Goal: Task Accomplishment & Management: Manage account settings

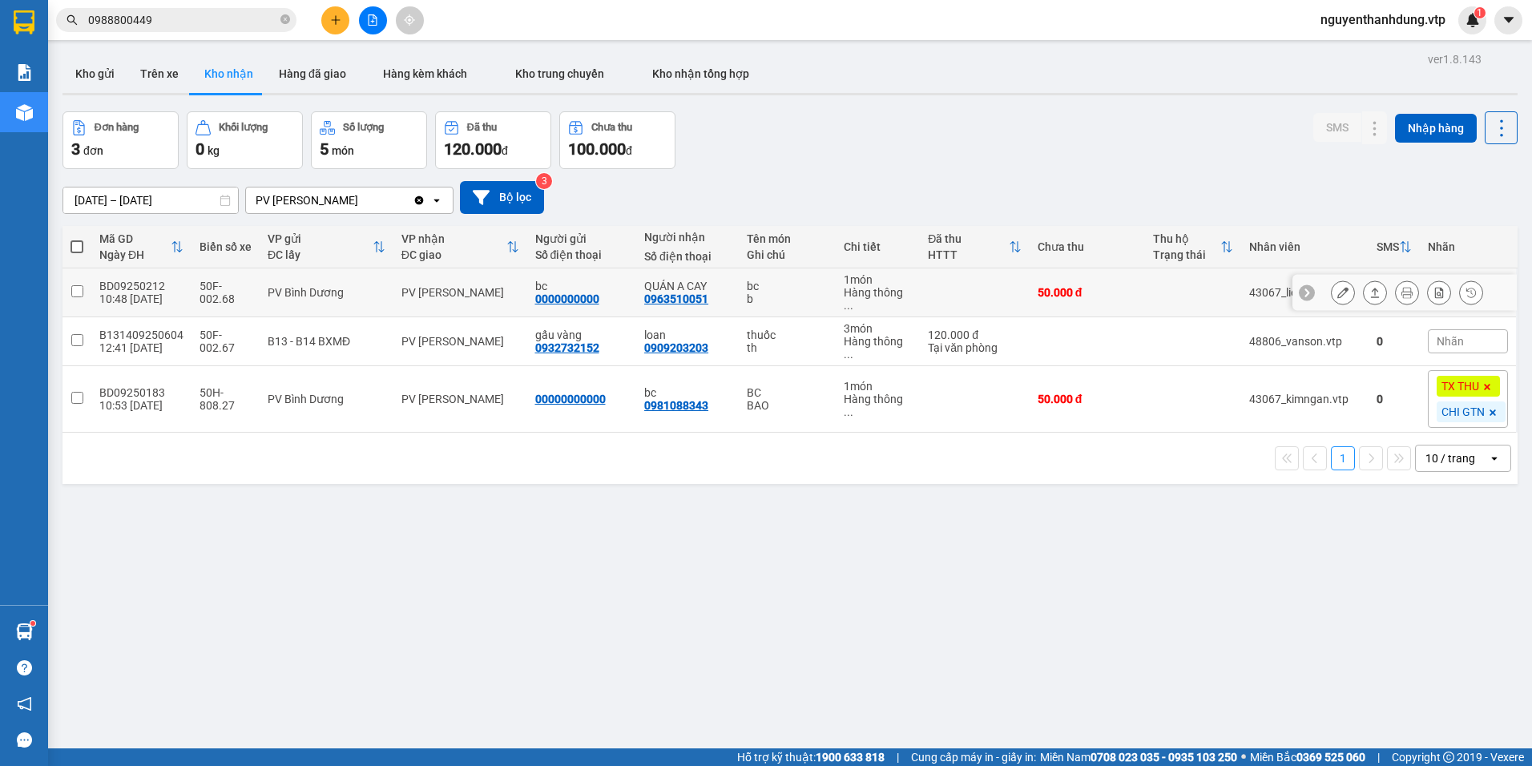
click at [1069, 288] on div "50.000 đ" at bounding box center [1087, 292] width 99 height 13
checkbox input "true"
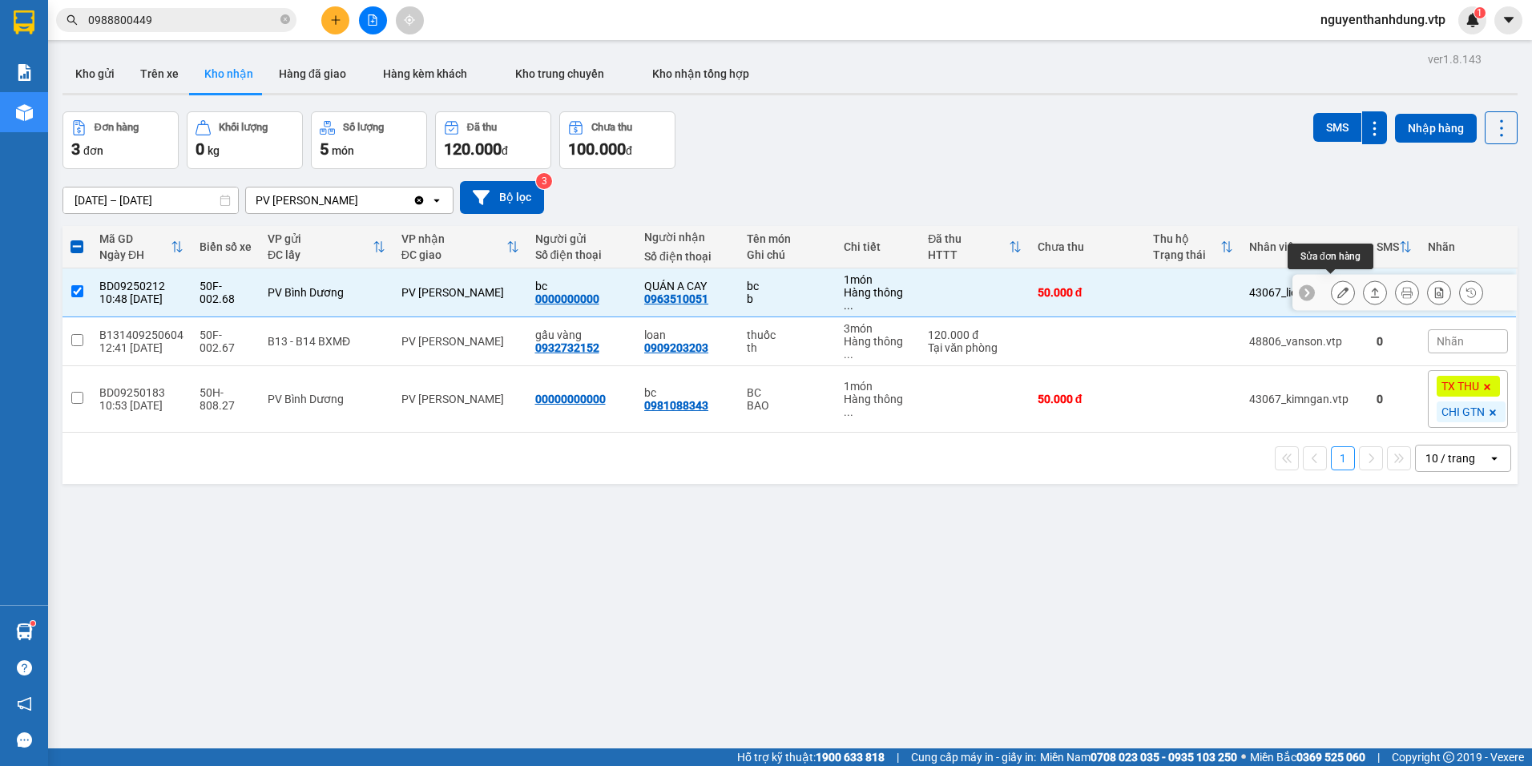
click at [1337, 287] on icon at bounding box center [1342, 292] width 11 height 11
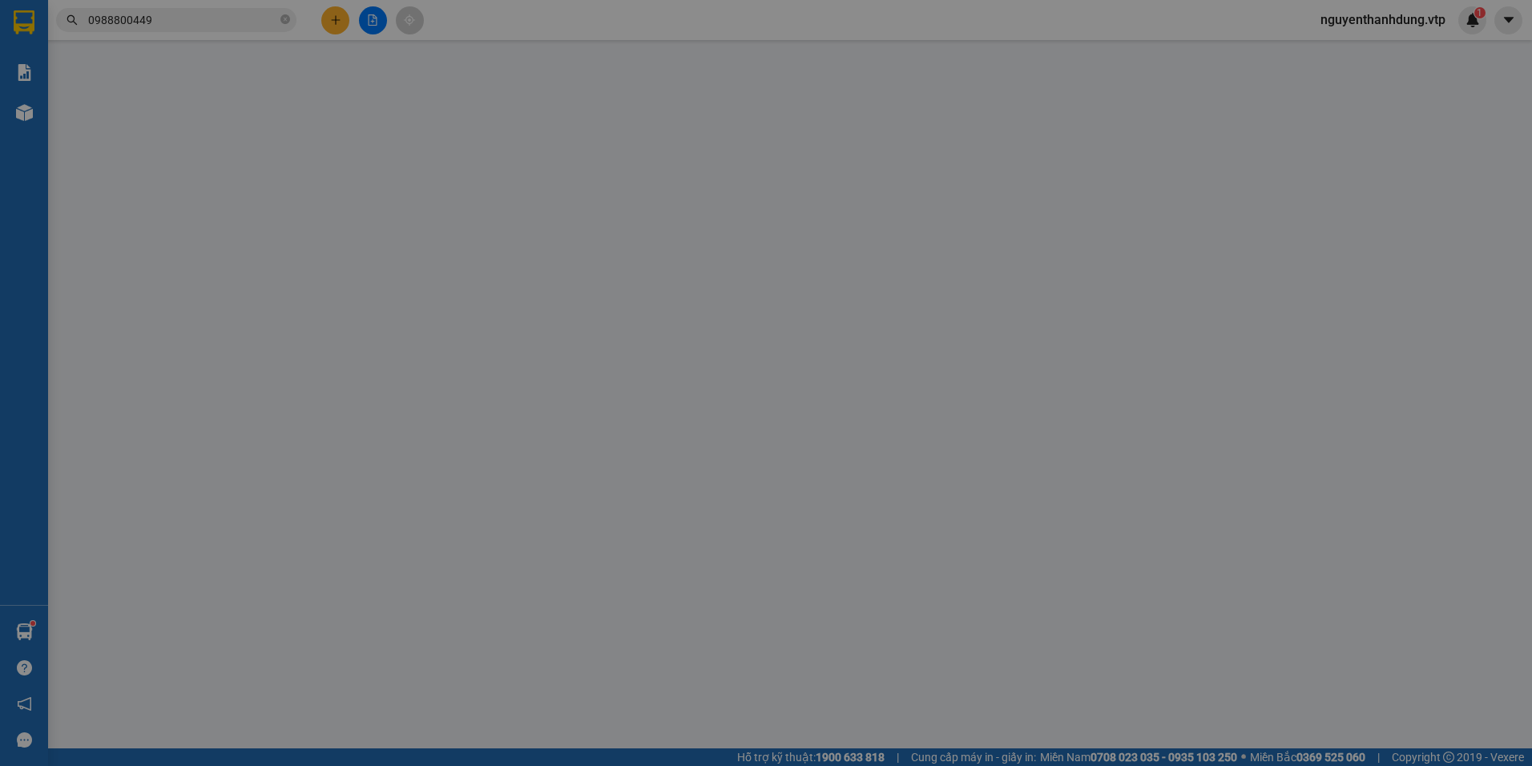
type input "2.500"
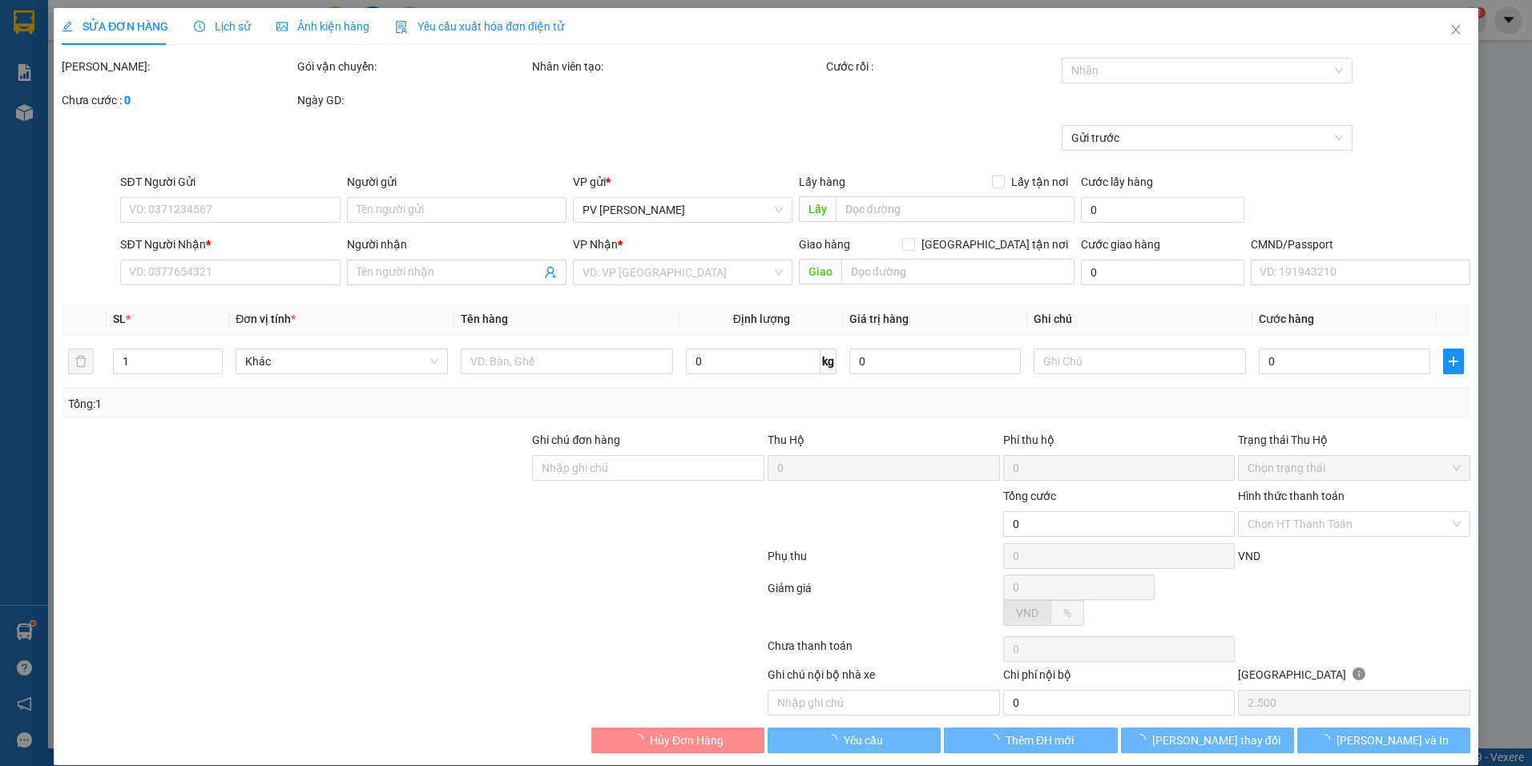
type input "0000000000"
type input "bc"
type input "0963510051"
type input "QUÁN A CAY"
type input "TRẢ LỘN ĐƠN NGÀY 1109 TX THU TIỀN"
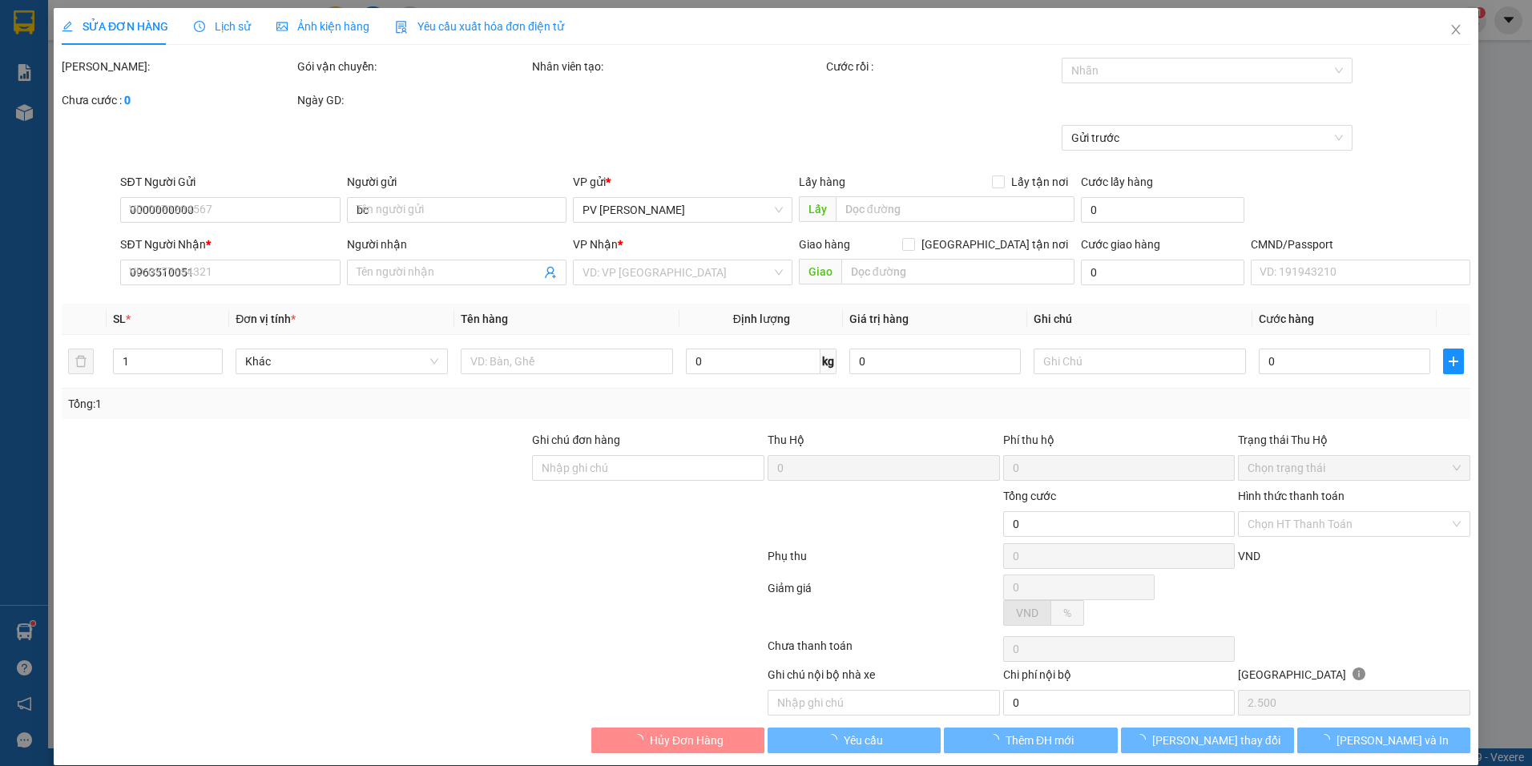
type input "50.000"
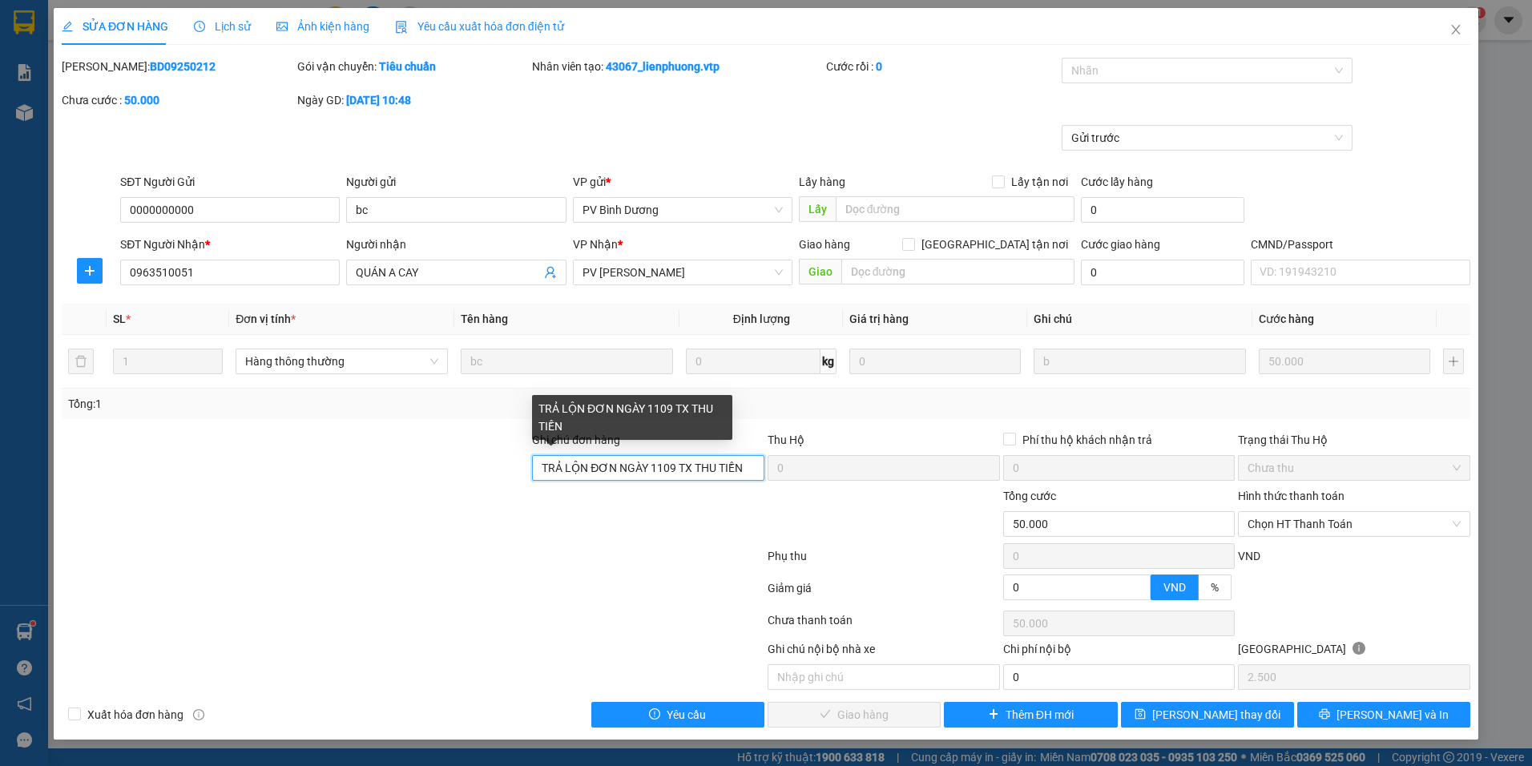
click at [750, 464] on input "TRẢ LỘN ĐƠN NGÀY 1109 TX THU TIỀN" at bounding box center [648, 468] width 232 height 26
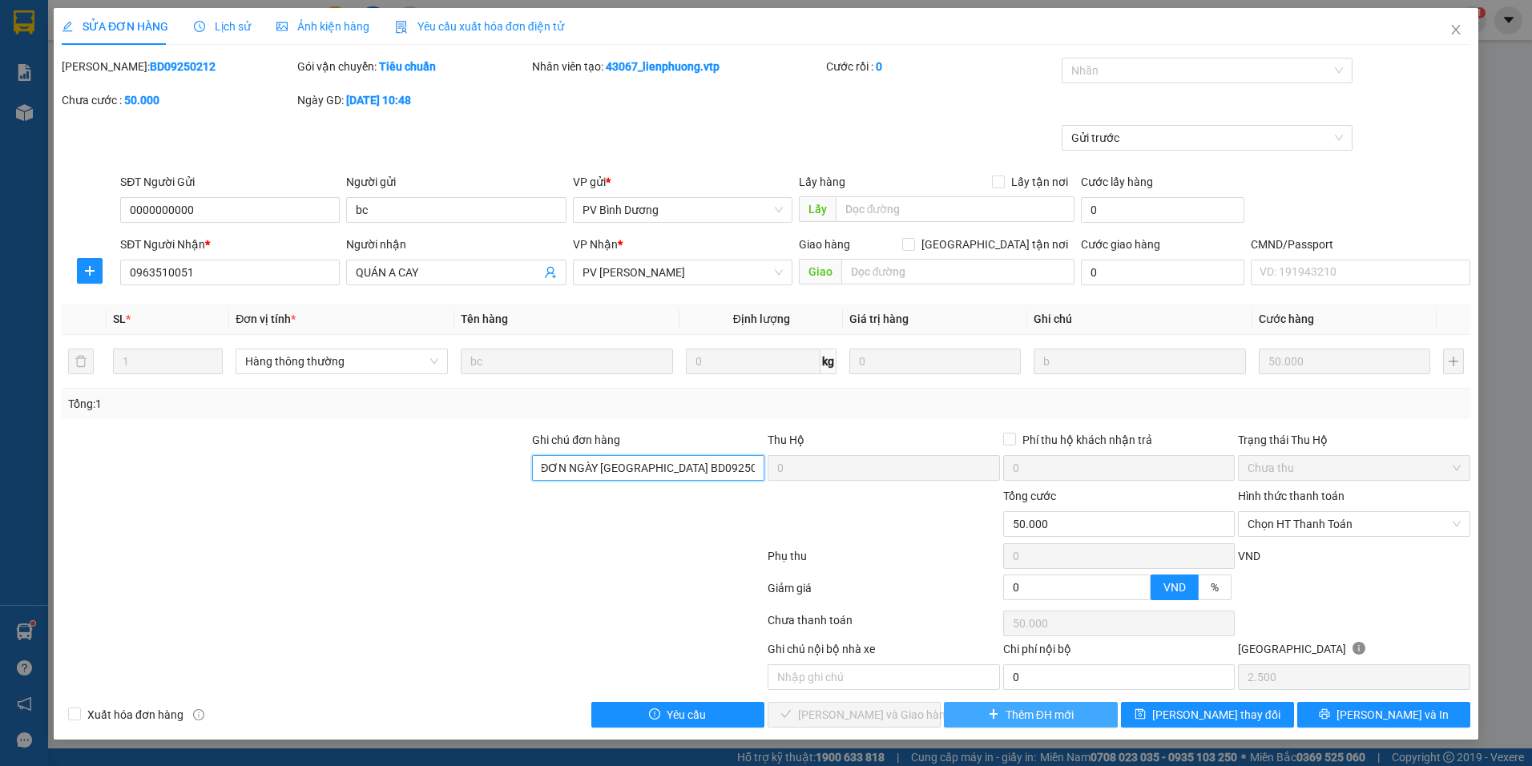
type input "TRẢ LỘN ĐƠN NGÀY [GEOGRAPHIC_DATA] BD09250182"
drag, startPoint x: 1028, startPoint y: 711, endPoint x: 1076, endPoint y: 789, distance: 92.1
click at [1076, 765] on html "Kết quả tìm kiếm ( 2 ) Bộ lọc Mã ĐH Trạng thái Món hàng Thu hộ Tổng cước Chưa c…" at bounding box center [766, 383] width 1532 height 766
click at [1195, 715] on span "[PERSON_NAME] thay đổi" at bounding box center [1216, 715] width 128 height 18
